Goal: Transaction & Acquisition: Purchase product/service

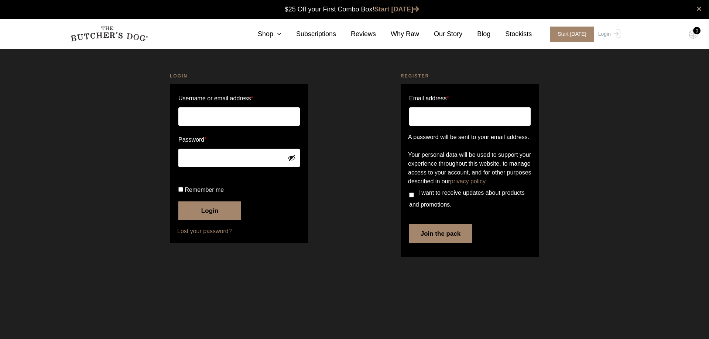
click at [222, 119] on input "Username or email address *" at bounding box center [239, 116] width 122 height 18
type input "anna.amaya1@outlook.com"
click at [202, 220] on button "Login" at bounding box center [209, 211] width 63 height 18
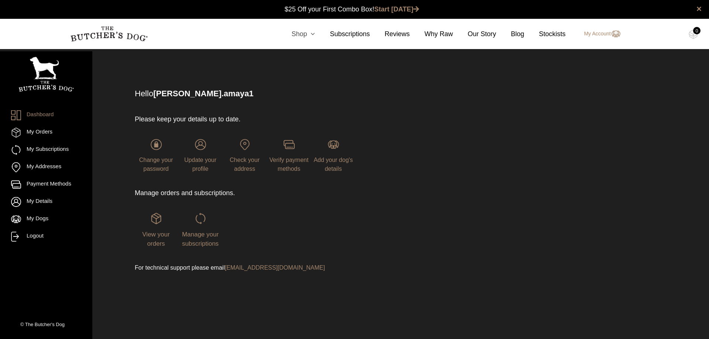
click at [315, 35] on icon at bounding box center [311, 34] width 8 height 7
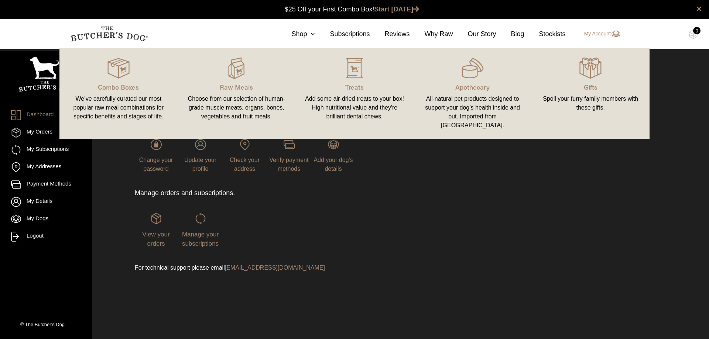
click at [351, 92] on link "Treats Add some air-dried treats to your box! High nutritional value and they'r…" at bounding box center [355, 94] width 118 height 76
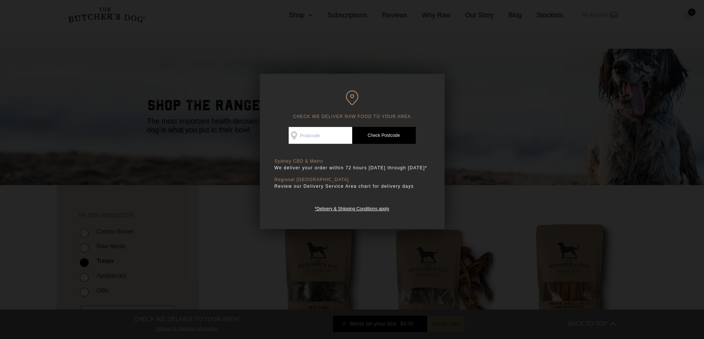
scroll to position [74, 0]
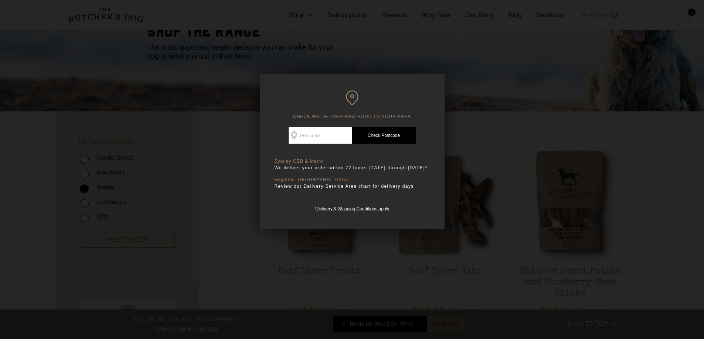
click at [311, 135] on input "Check Availability At" at bounding box center [320, 135] width 64 height 17
type input "2176"
click at [368, 133] on link "Check Postcode" at bounding box center [384, 135] width 64 height 17
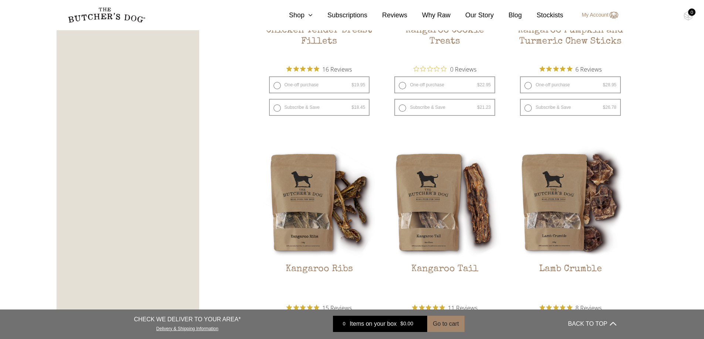
scroll to position [628, 0]
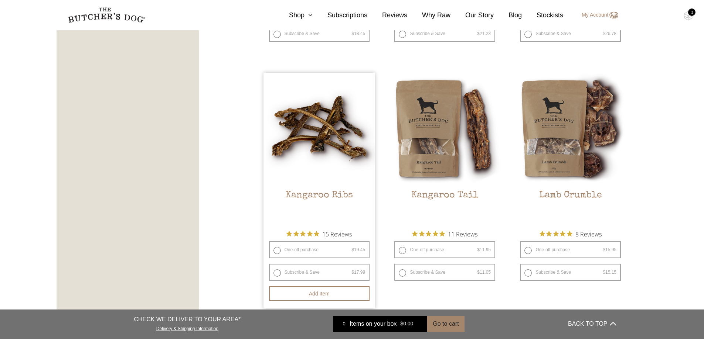
click at [286, 250] on label "One-off purchase $ 19.45 — or subscribe and save 7.5%" at bounding box center [319, 250] width 101 height 17
radio input "true"
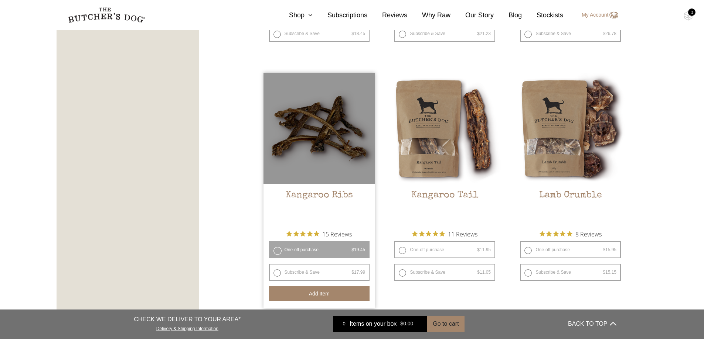
click at [323, 296] on button "Add item" at bounding box center [319, 294] width 101 height 15
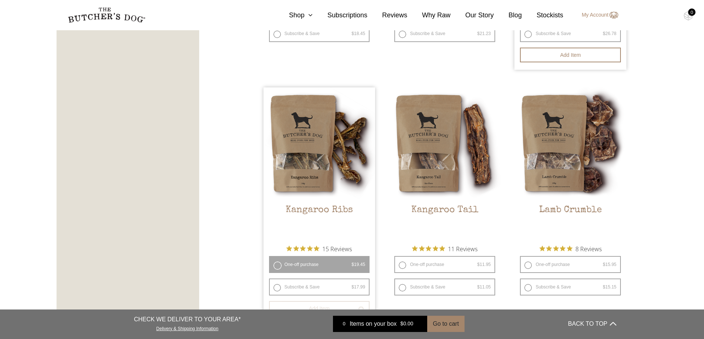
scroll to position [480, 0]
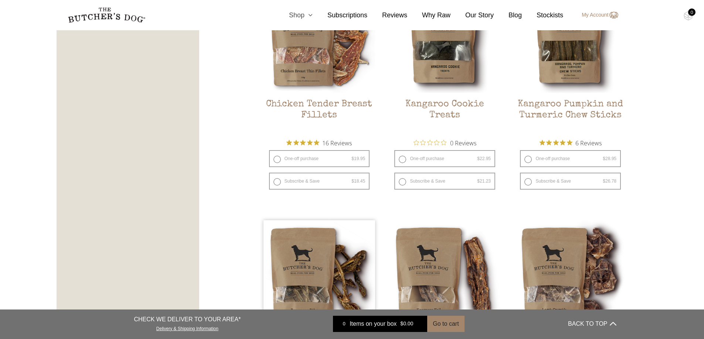
click at [311, 13] on icon at bounding box center [308, 15] width 8 height 7
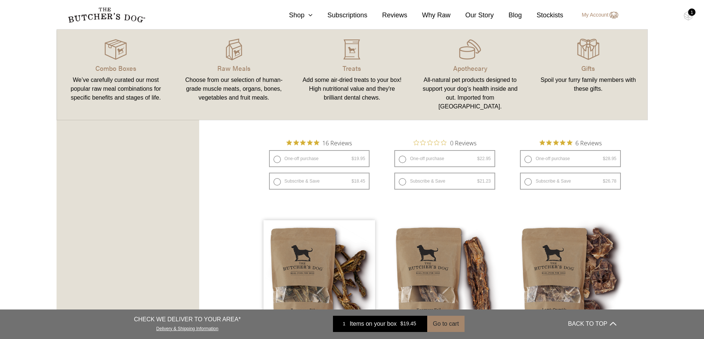
click at [228, 84] on div "Choose from our selection of human-grade muscle meats, organs, bones, vegetable…" at bounding box center [234, 89] width 100 height 27
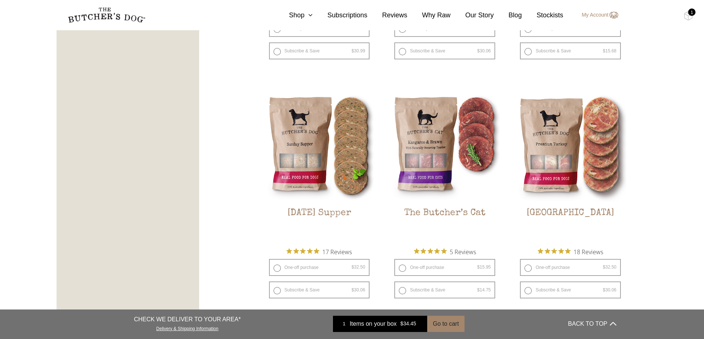
scroll to position [923, 0]
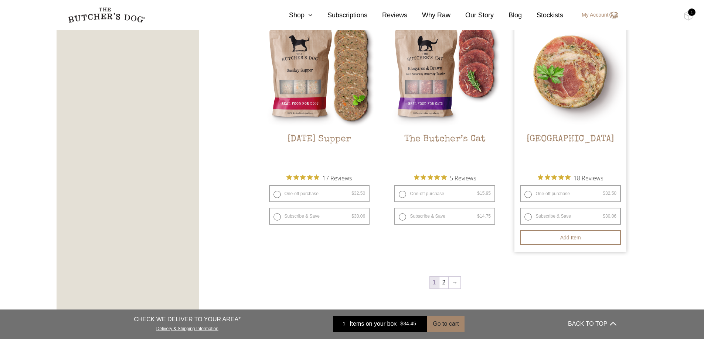
click at [531, 195] on label "One-off purchase $ 32.50 — or subscribe and save 7.5%" at bounding box center [570, 193] width 101 height 17
radio input "true"
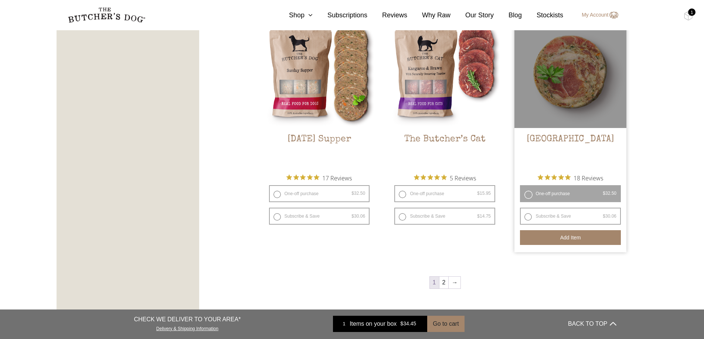
click at [557, 239] on button "Add item" at bounding box center [570, 237] width 101 height 15
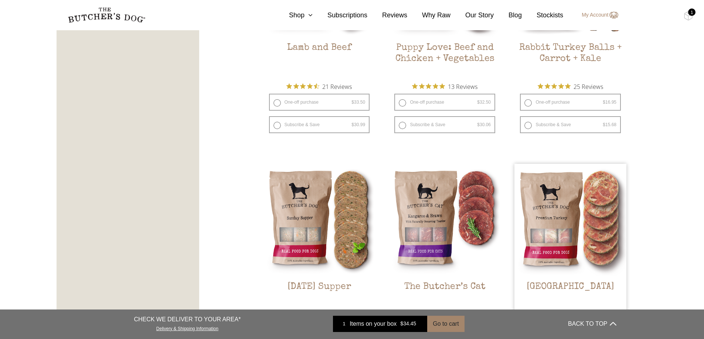
scroll to position [665, 0]
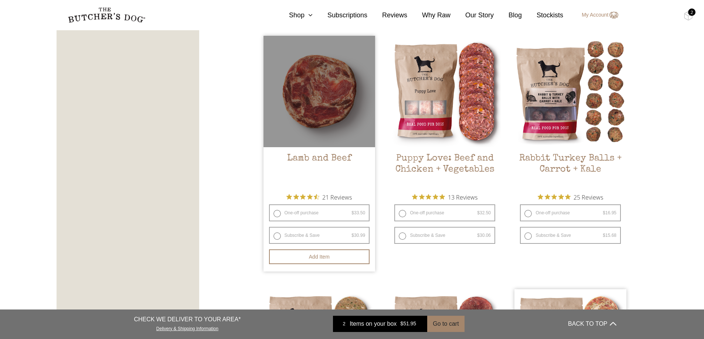
click at [276, 215] on label "One-off purchase $ 33.50 — or subscribe and save 7.5%" at bounding box center [319, 213] width 101 height 17
radio input "true"
radio input "false"
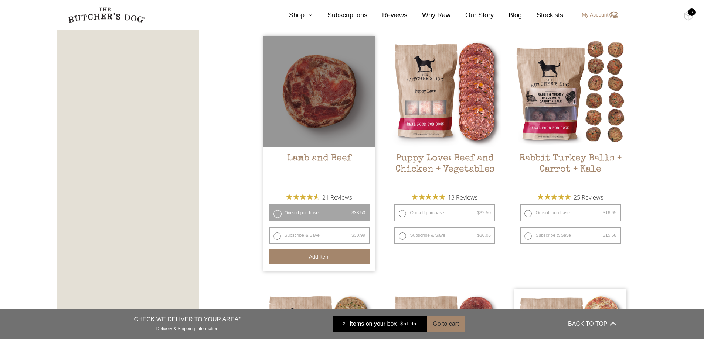
click at [315, 257] on button "Add item" at bounding box center [319, 257] width 101 height 15
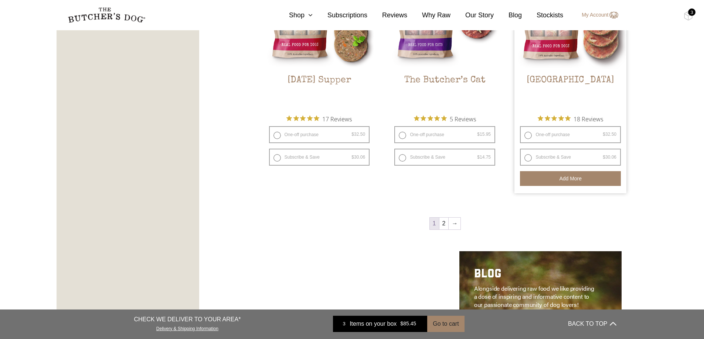
scroll to position [1108, 0]
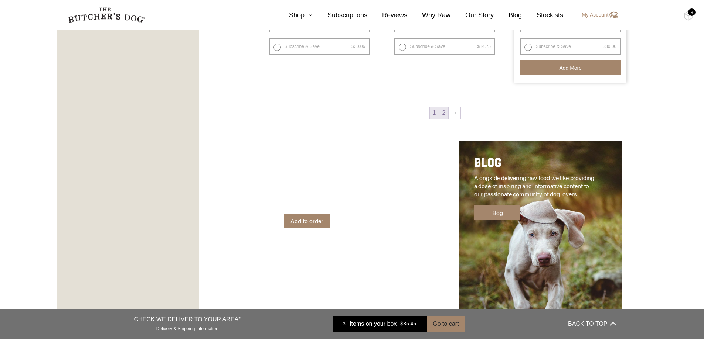
click at [447, 116] on link "2" at bounding box center [443, 113] width 9 height 12
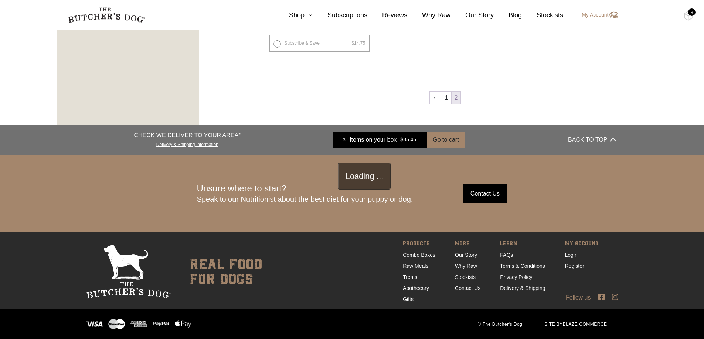
scroll to position [167, 0]
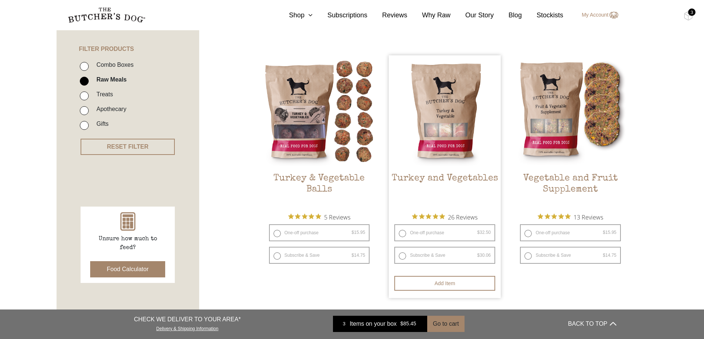
click at [399, 235] on label "One-off purchase $ 32.50 — or subscribe and save 7.5%" at bounding box center [444, 233] width 101 height 17
radio input "true"
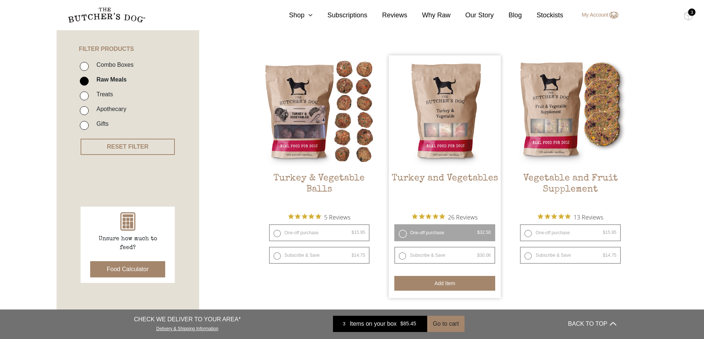
click at [440, 283] on button "Add item" at bounding box center [444, 283] width 101 height 15
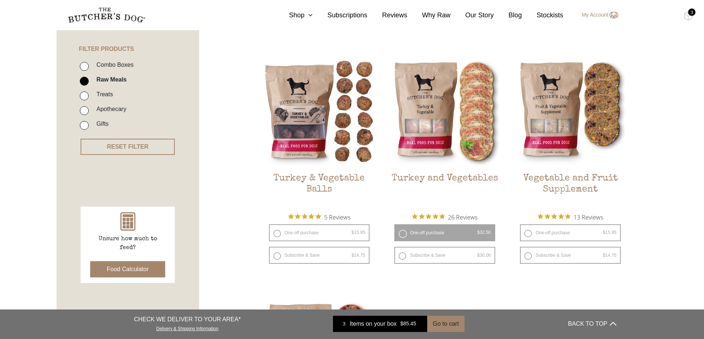
scroll to position [19, 0]
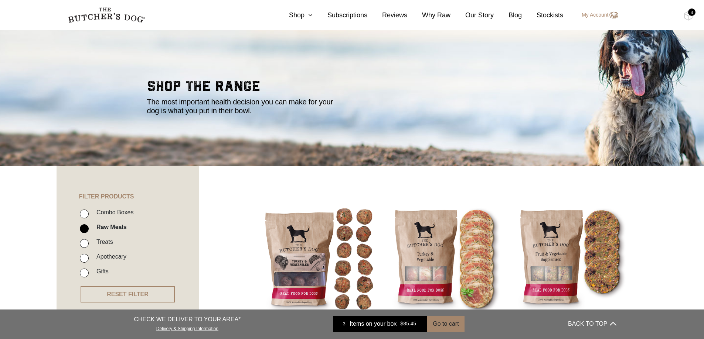
click at [690, 15] on div "3" at bounding box center [691, 11] width 7 height 7
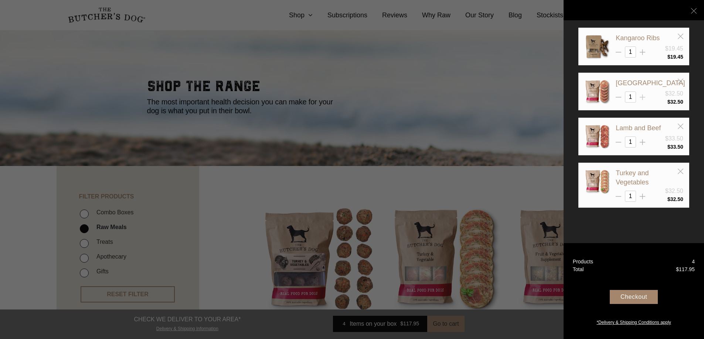
click at [643, 98] on icon at bounding box center [642, 98] width 6 height 6
click at [642, 97] on line at bounding box center [642, 98] width 0 height 6
type input "3"
click at [639, 295] on div "Checkout" at bounding box center [633, 297] width 48 height 14
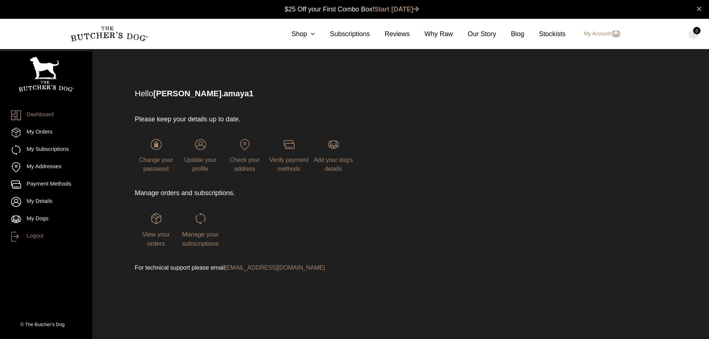
click at [35, 238] on link "Logout" at bounding box center [46, 237] width 70 height 10
